Goal: Information Seeking & Learning: Learn about a topic

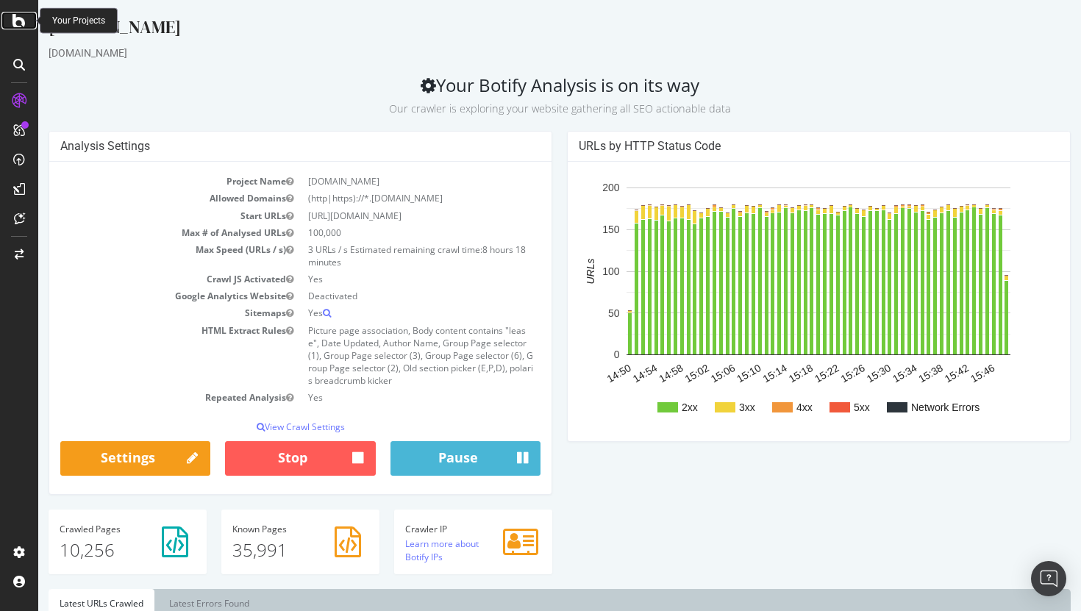
click at [16, 20] on icon at bounding box center [19, 21] width 13 height 18
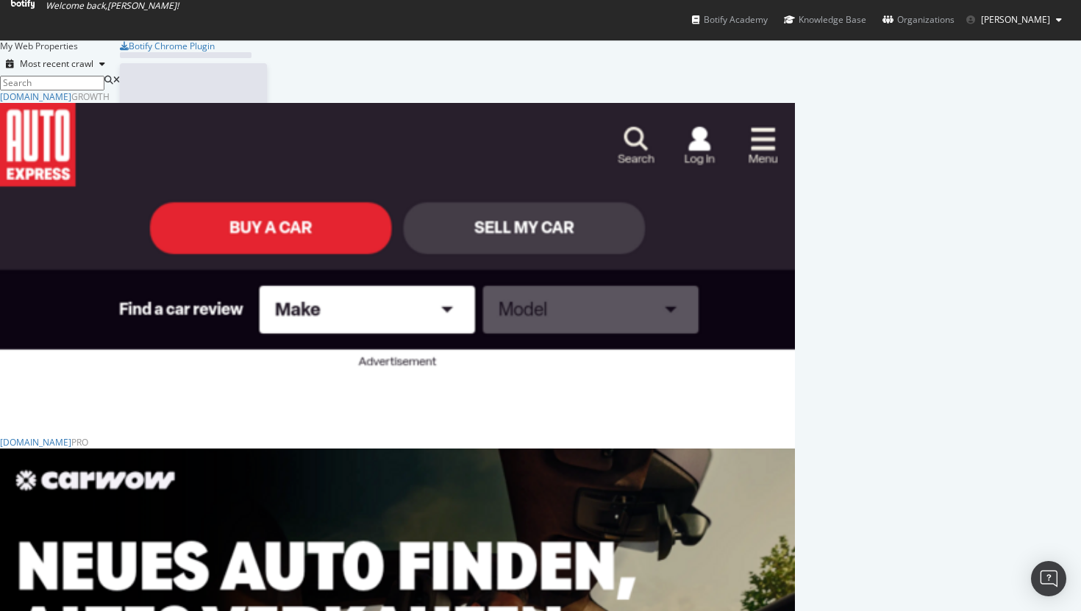
scroll to position [611, 1081]
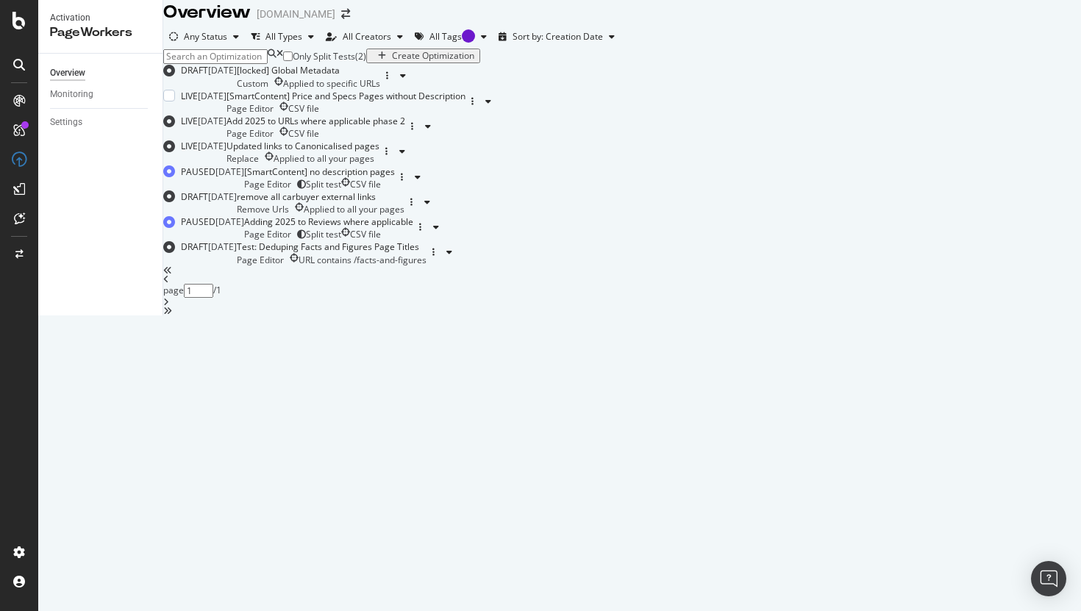
click at [465, 102] on div "[SmartContent] Price and Specs Pages without Description" at bounding box center [345, 96] width 239 height 13
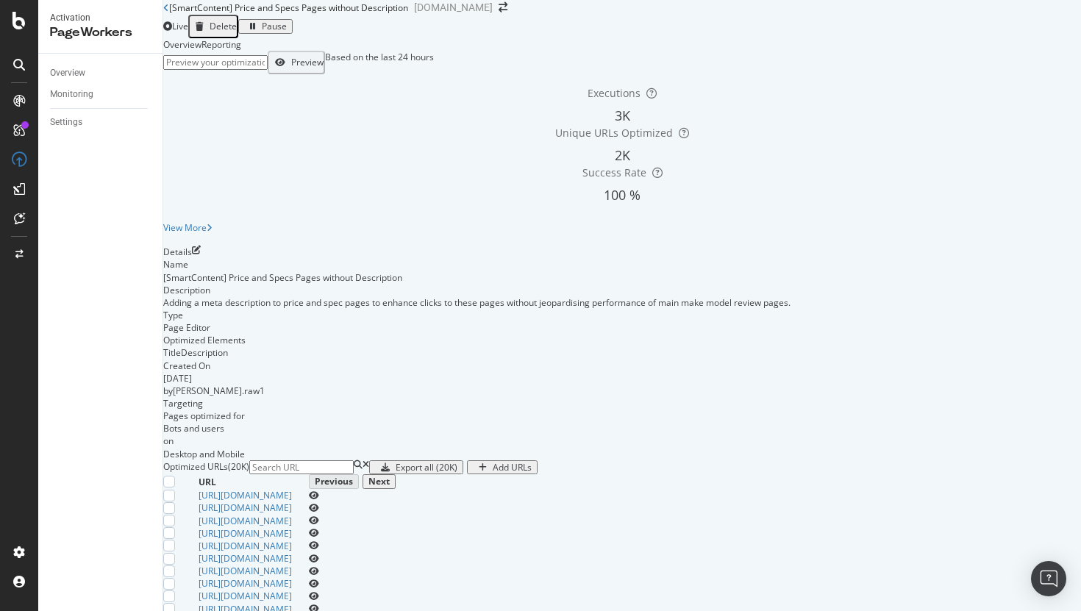
click at [241, 51] on div "Reporting" at bounding box center [221, 44] width 40 height 13
